Goal: Information Seeking & Learning: Learn about a topic

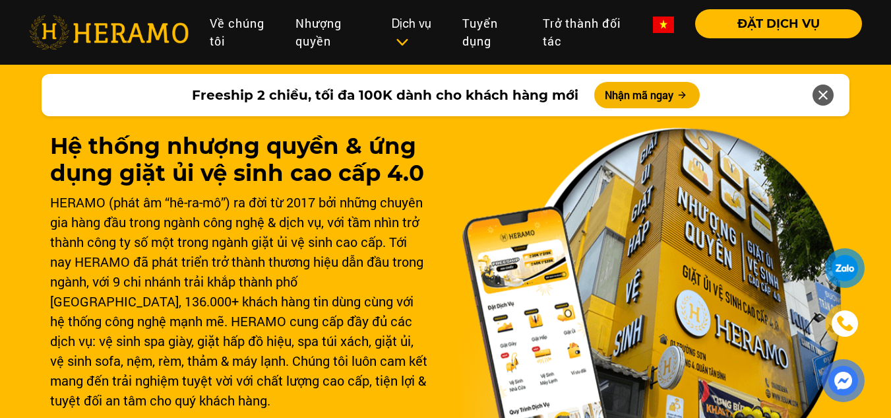
click at [655, 21] on img at bounding box center [663, 24] width 21 height 16
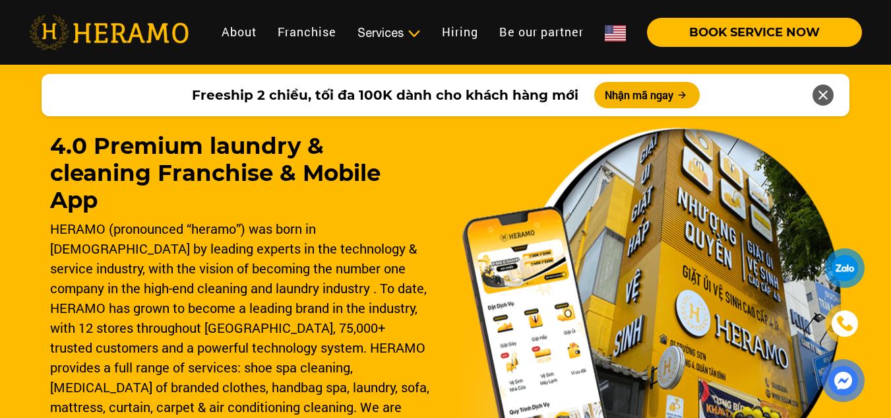
scroll to position [66, 0]
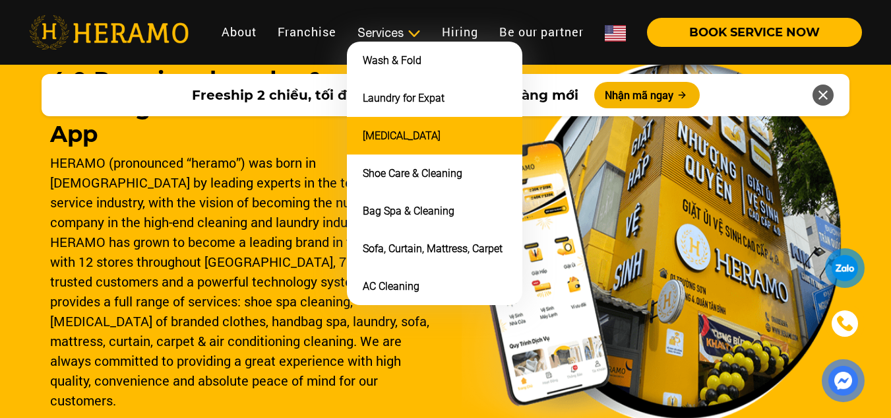
click at [402, 123] on li "[MEDICAL_DATA]" at bounding box center [434, 136] width 175 height 38
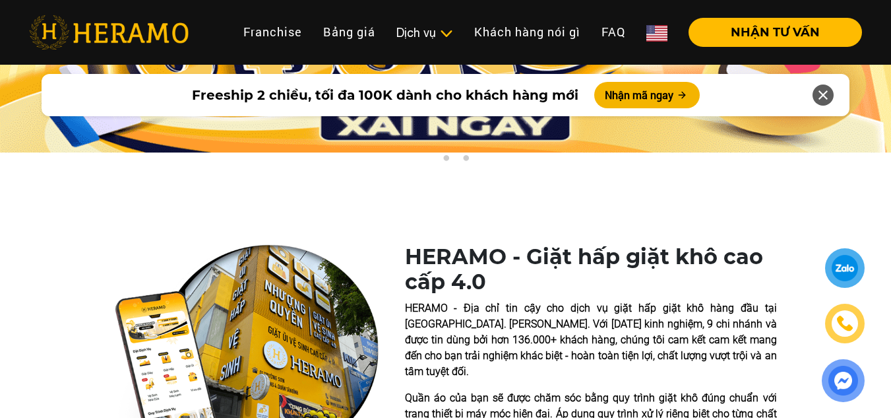
scroll to position [396, 0]
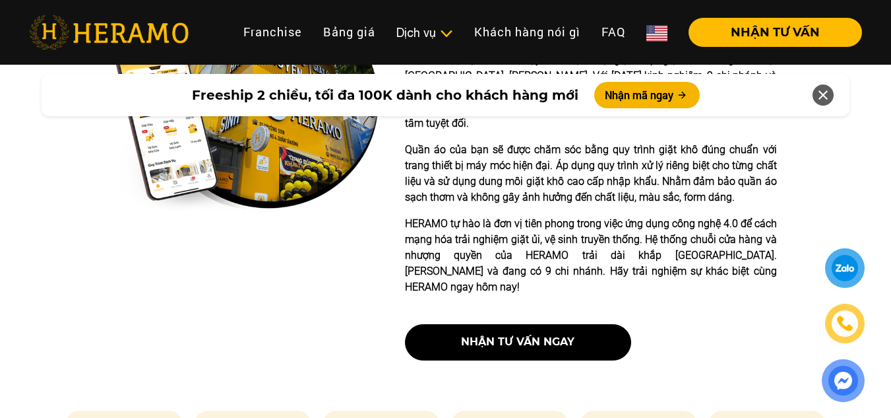
click at [649, 42] on link at bounding box center [657, 32] width 42 height 29
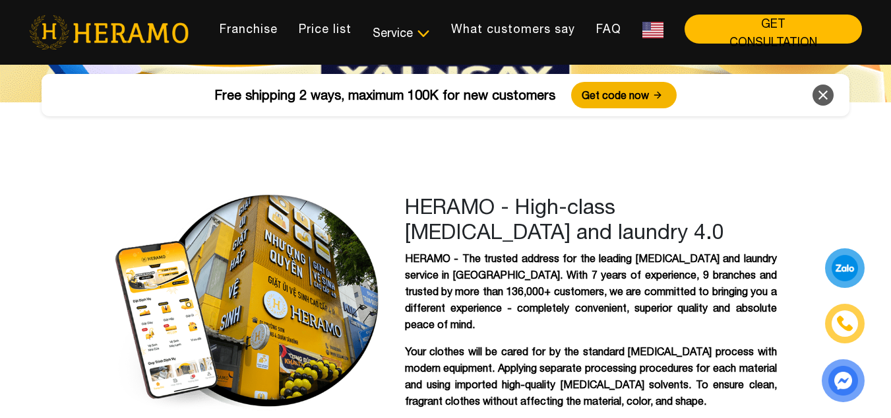
scroll to position [0, 0]
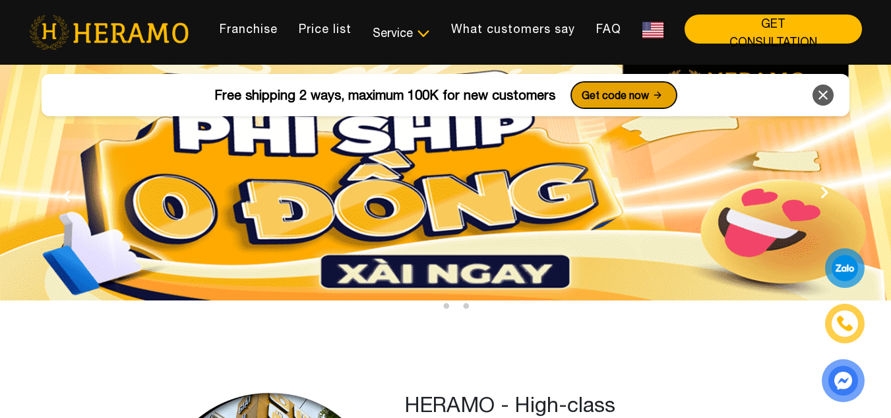
click at [617, 100] on font "Get code now" at bounding box center [615, 95] width 67 height 12
click at [322, 35] on font "Price list" at bounding box center [325, 29] width 53 height 14
click at [325, 22] on font "Price list" at bounding box center [325, 29] width 53 height 14
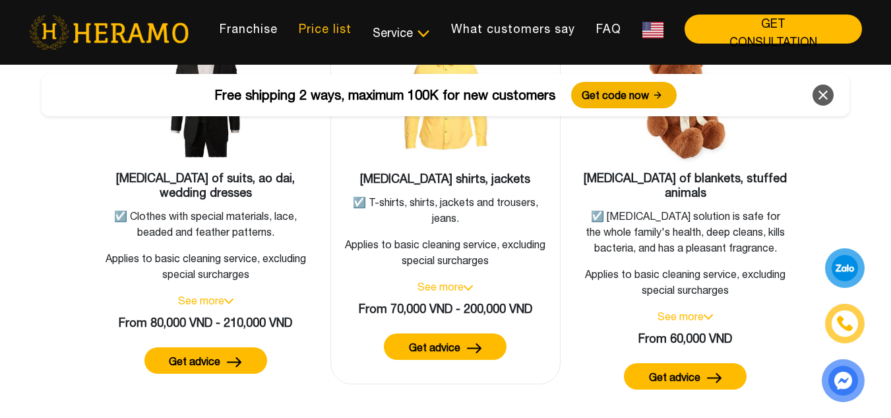
scroll to position [2448, 0]
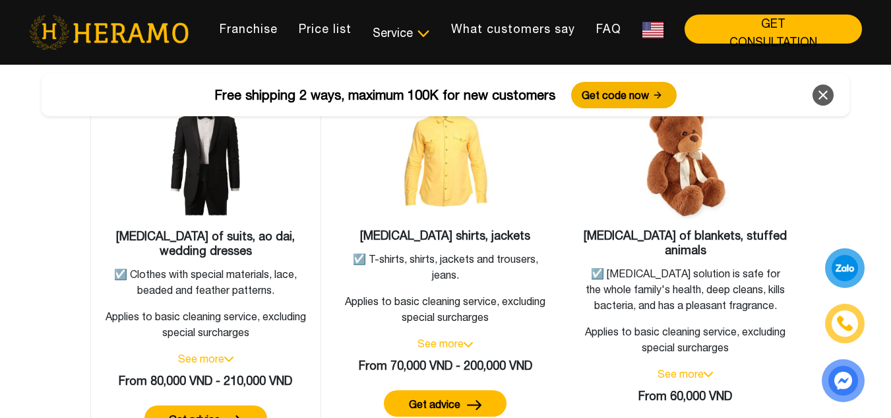
click at [220, 352] on font "See more" at bounding box center [201, 358] width 46 height 12
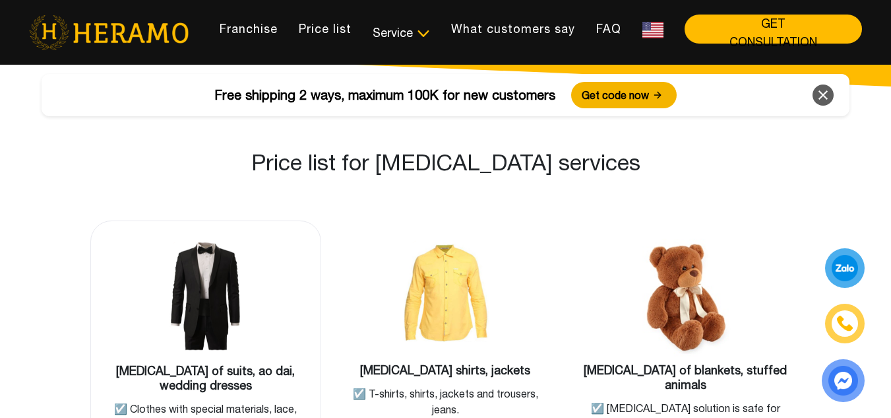
scroll to position [2316, 0]
